Goal: Entertainment & Leisure: Consume media (video, audio)

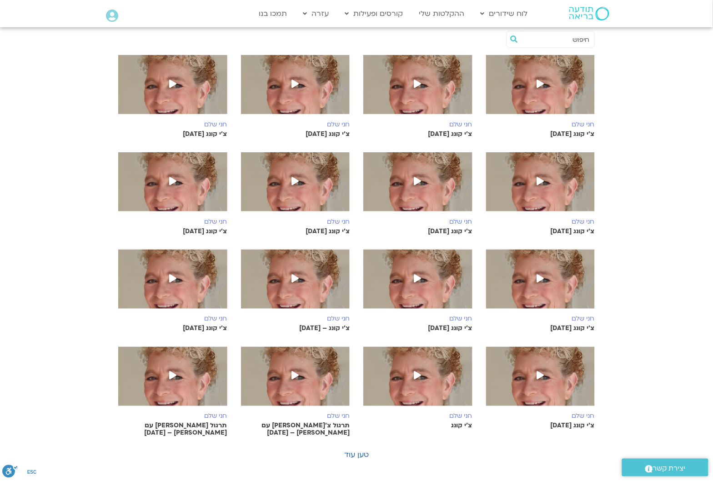
scroll to position [227, 0]
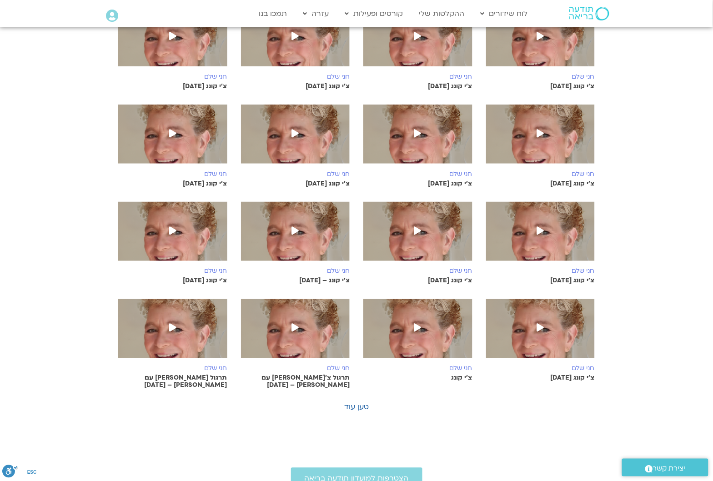
click at [538, 230] on icon at bounding box center [539, 230] width 7 height 8
